Goal: Information Seeking & Learning: Learn about a topic

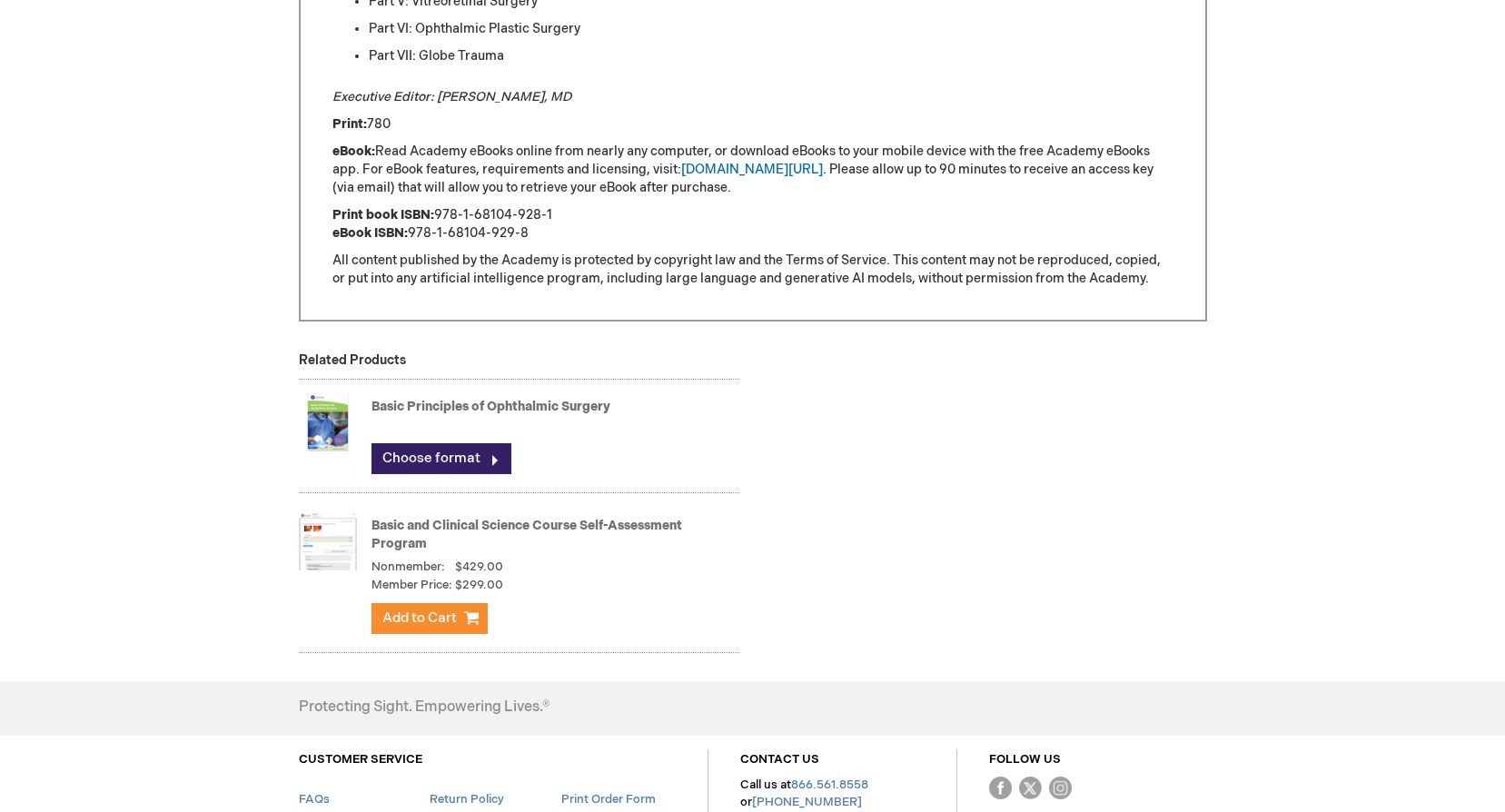
scroll to position [1616, 0]
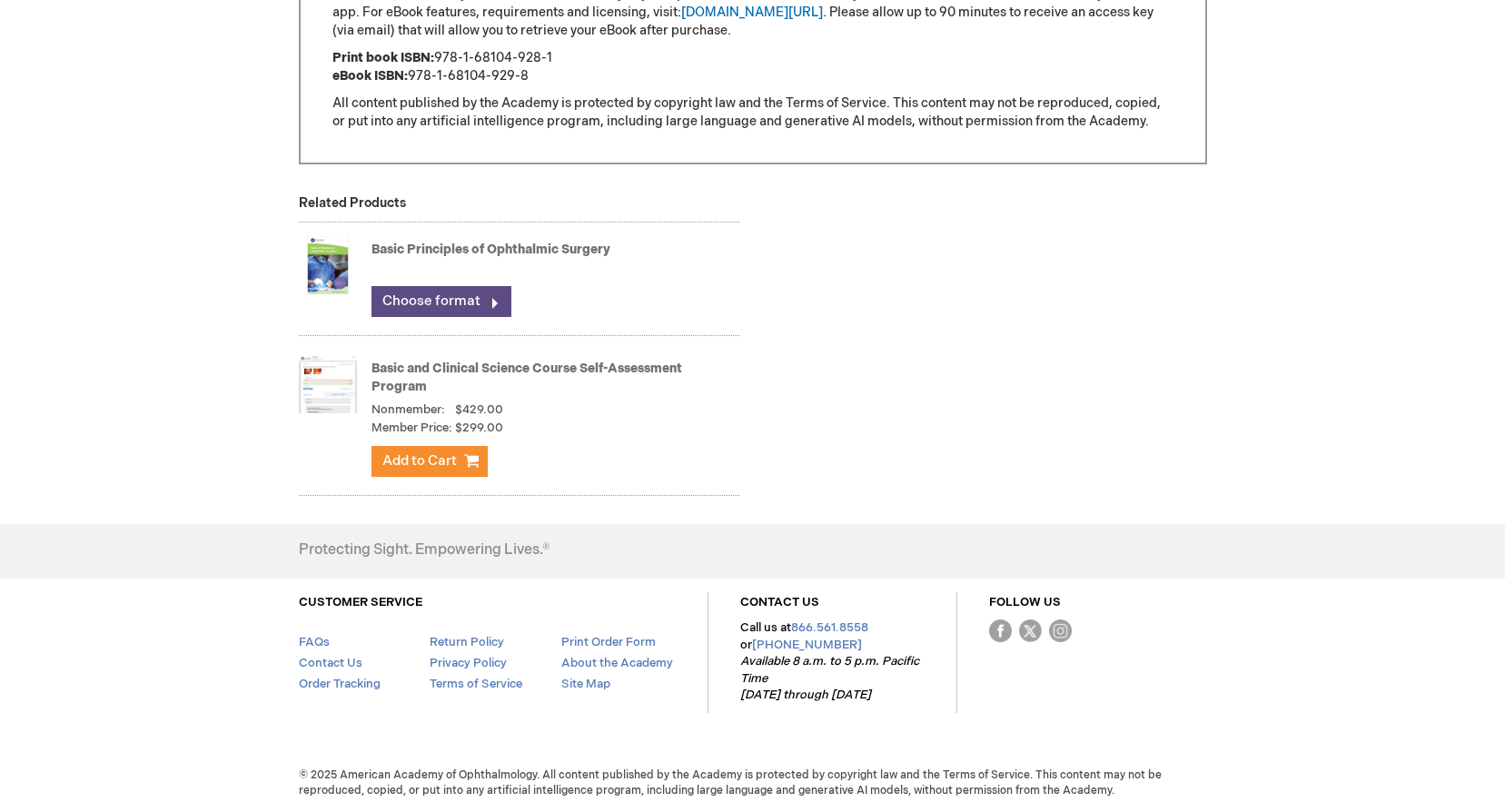
click at [427, 304] on link "Choose format" at bounding box center [441, 302] width 140 height 31
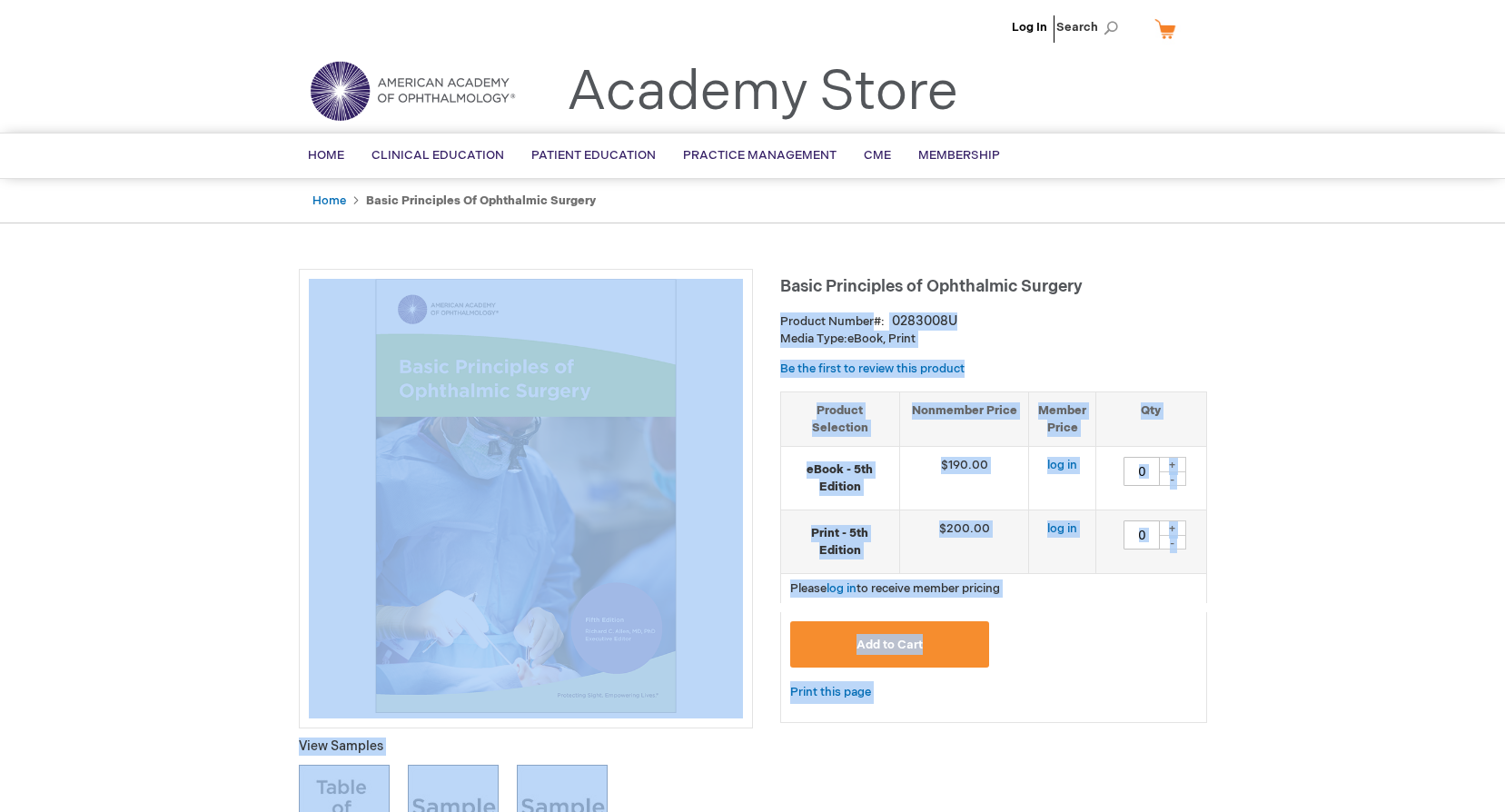
drag, startPoint x: 775, startPoint y: 287, endPoint x: 1069, endPoint y: 299, distance: 294.2
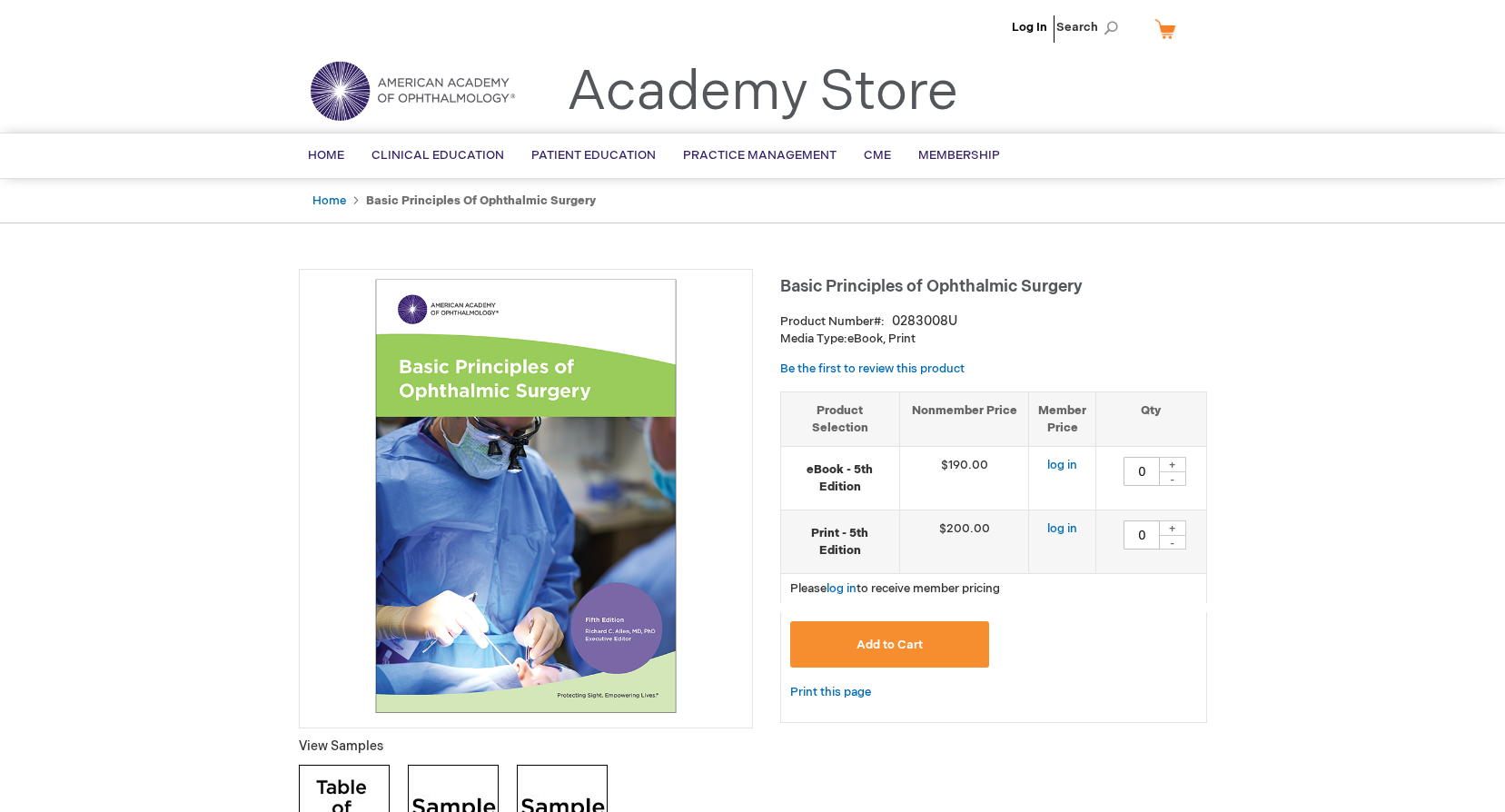
drag, startPoint x: 1069, startPoint y: 299, endPoint x: 929, endPoint y: 286, distance: 140.6
click at [970, 286] on span "Basic Principles of Ophthalmic Surgery" at bounding box center [931, 286] width 302 height 19
drag, startPoint x: 780, startPoint y: 285, endPoint x: 1082, endPoint y: 291, distance: 302.1
click at [1082, 291] on span "Basic Principles of Ophthalmic Surgery" at bounding box center [931, 286] width 302 height 19
drag, startPoint x: 1082, startPoint y: 291, endPoint x: 1041, endPoint y: 291, distance: 41.0
